Goal: Information Seeking & Learning: Learn about a topic

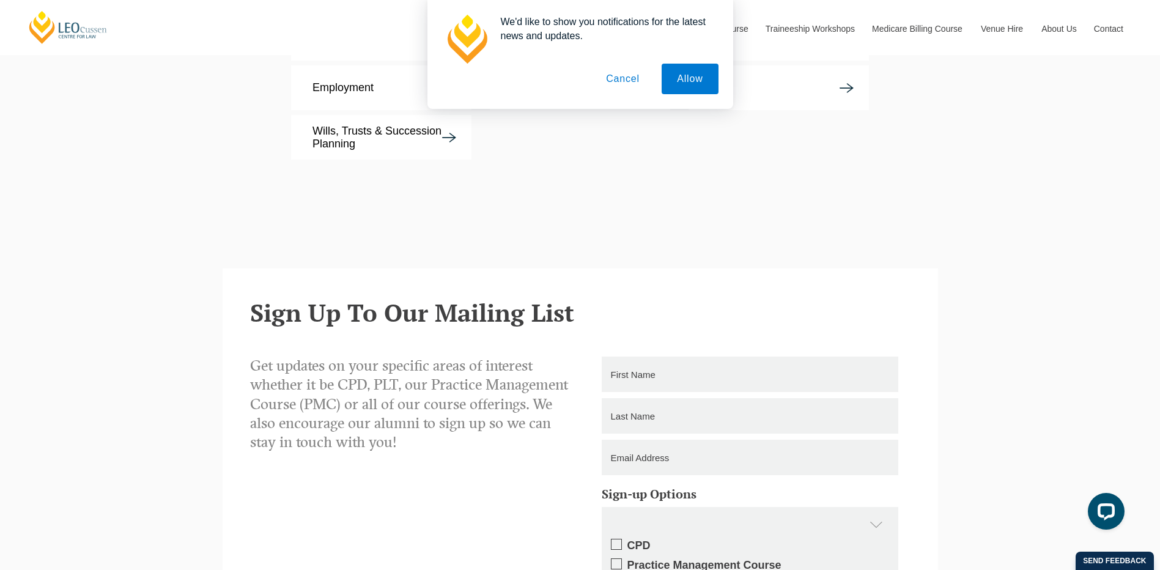
scroll to position [2753, 0]
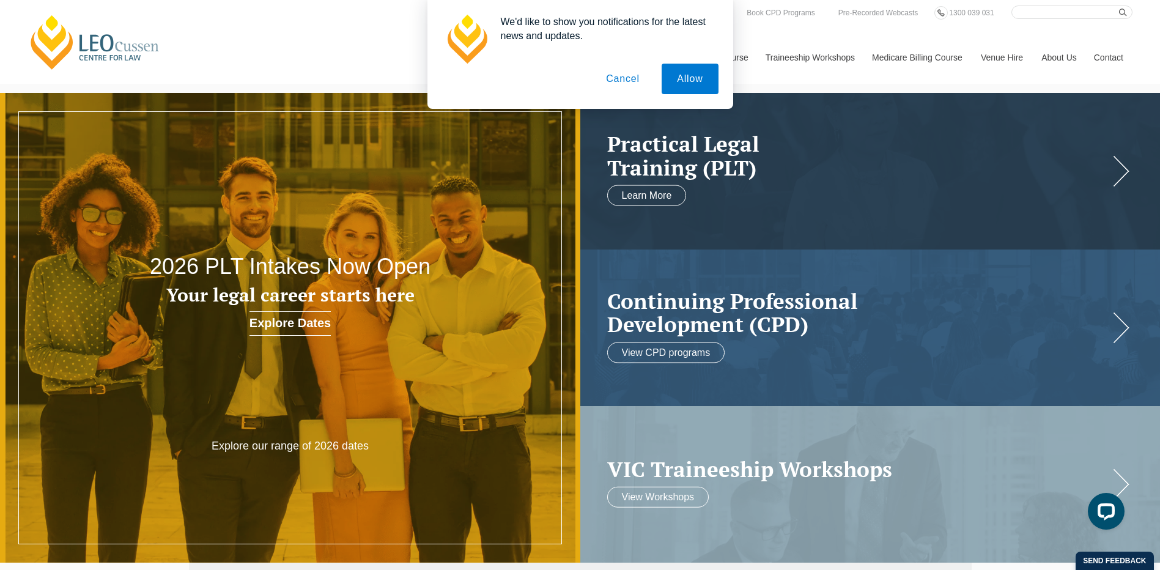
click at [626, 78] on button "Cancel" at bounding box center [623, 79] width 64 height 31
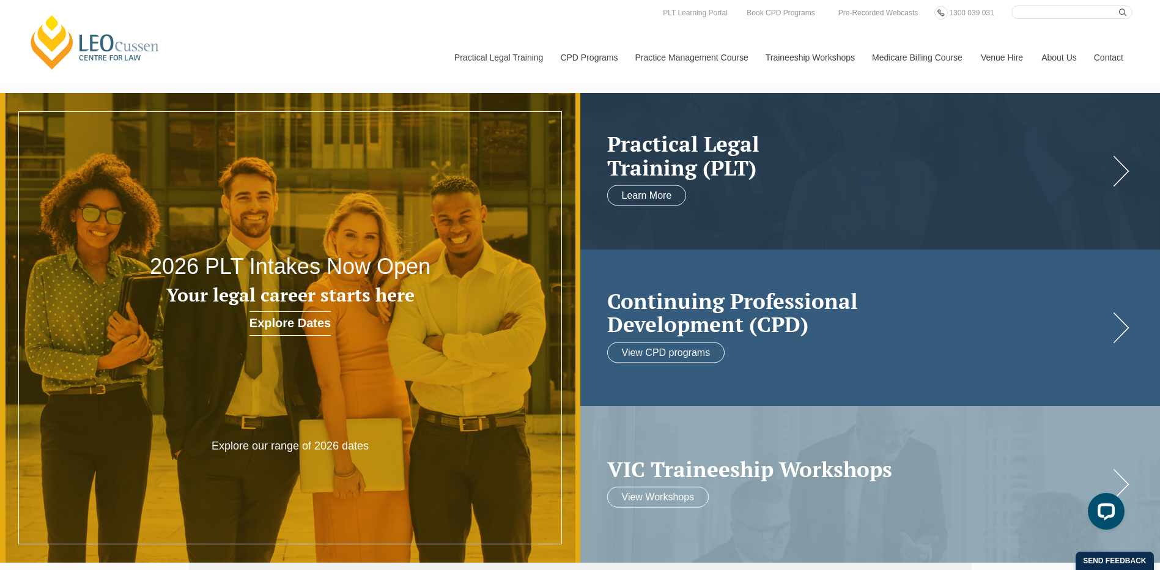
click at [677, 313] on h2 "Continuing Professional Development (CPD)" at bounding box center [858, 312] width 502 height 47
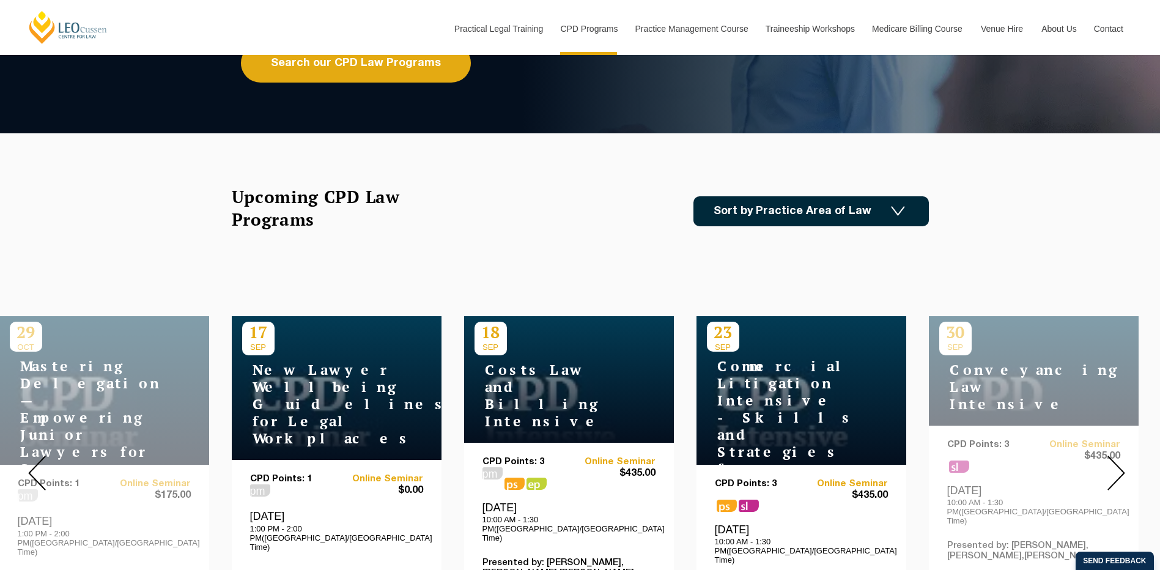
click at [870, 208] on link "Sort by Practice Area of Law" at bounding box center [812, 211] width 236 height 30
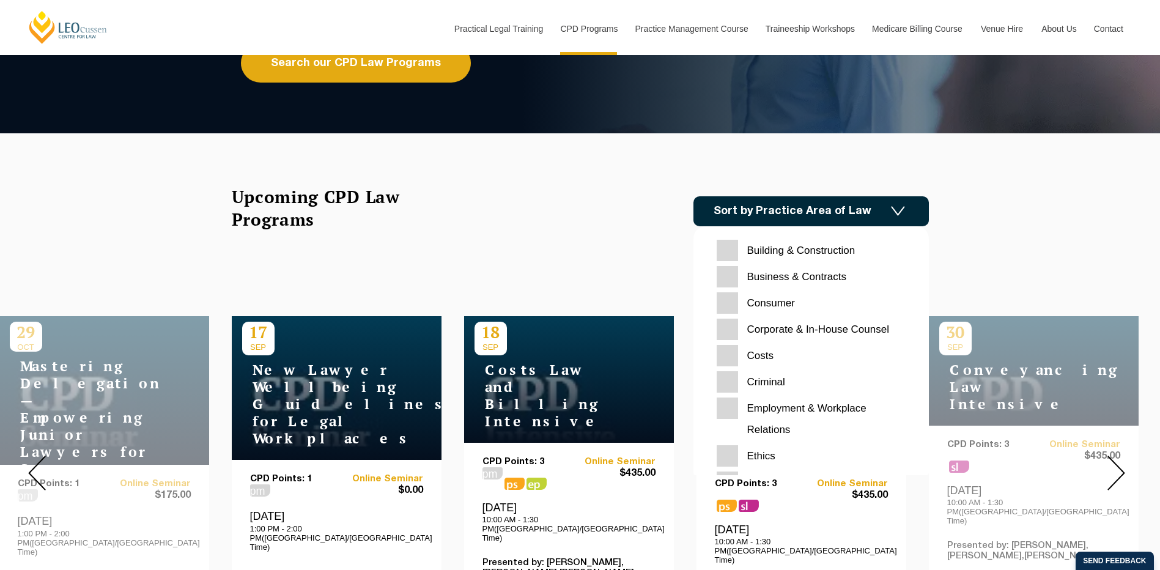
click at [870, 208] on link "Sort by Practice Area of Law" at bounding box center [812, 211] width 236 height 30
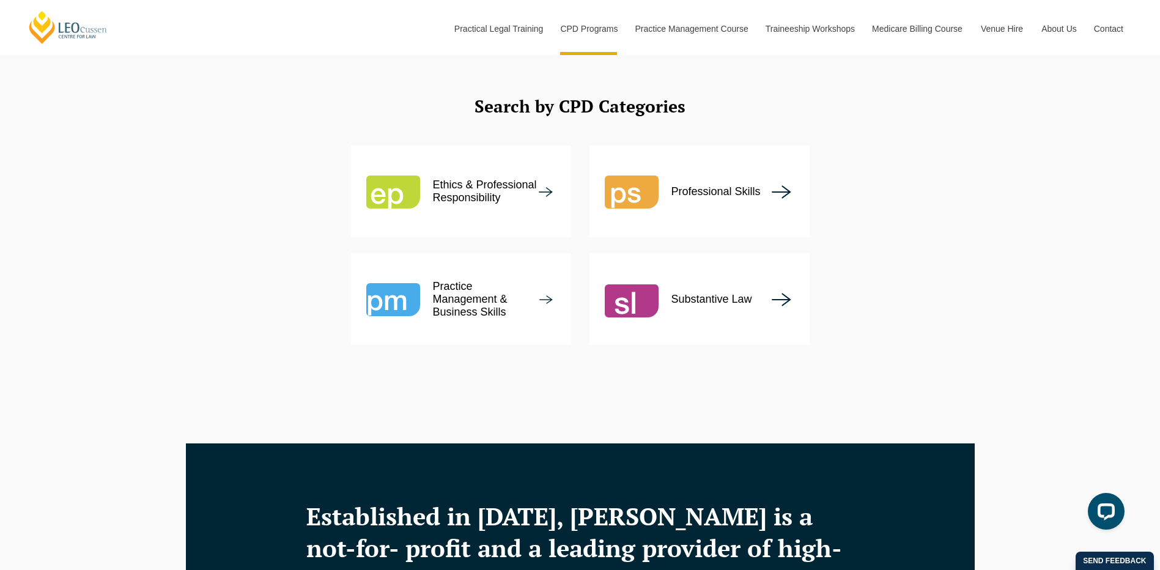
scroll to position [1590, 0]
